Goal: Check status: Check status

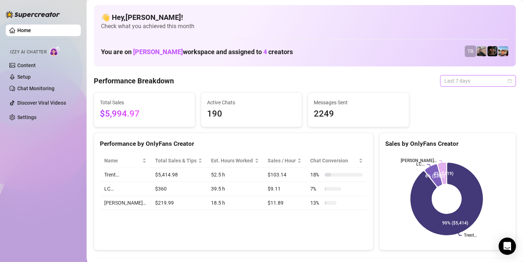
click at [474, 82] on span "Last 7 days" at bounding box center [477, 80] width 67 height 11
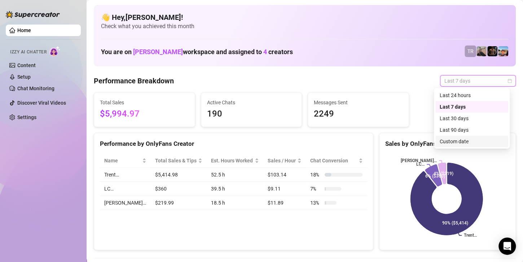
click at [458, 144] on div "Custom date" at bounding box center [472, 141] width 64 height 8
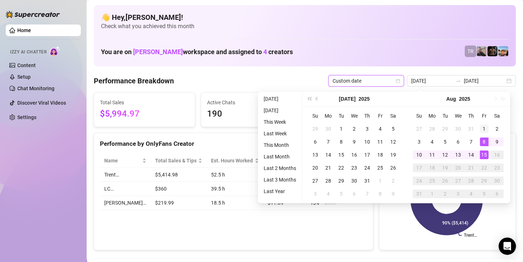
type input "[DATE]"
click at [481, 128] on div "1" at bounding box center [484, 128] width 9 height 9
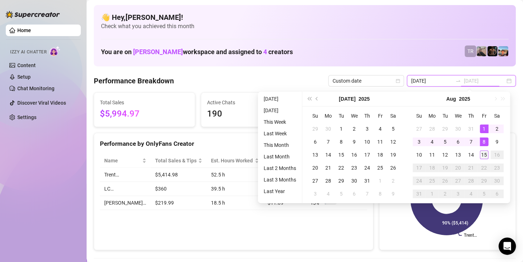
type input "[DATE]"
click at [483, 152] on div "15" at bounding box center [484, 154] width 9 height 9
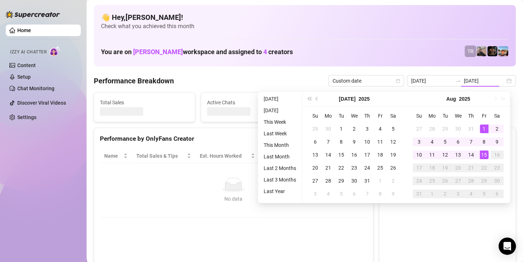
type input "[DATE]"
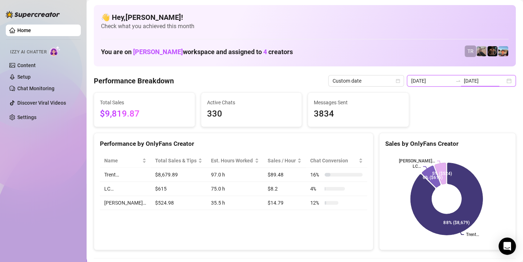
click at [486, 81] on input "[DATE]" at bounding box center [484, 81] width 41 height 8
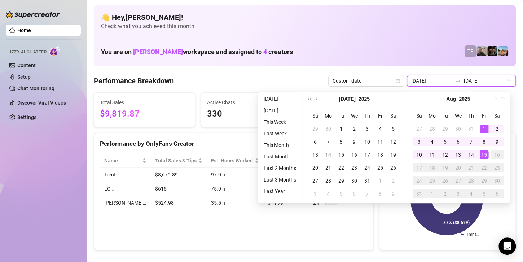
type input "[DATE]"
click at [484, 157] on div "15" at bounding box center [484, 154] width 9 height 9
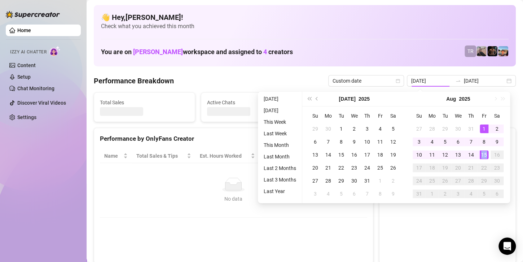
type input "[DATE]"
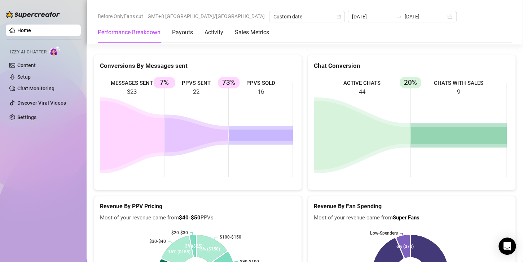
scroll to position [1118, 0]
